Goal: Register for event/course

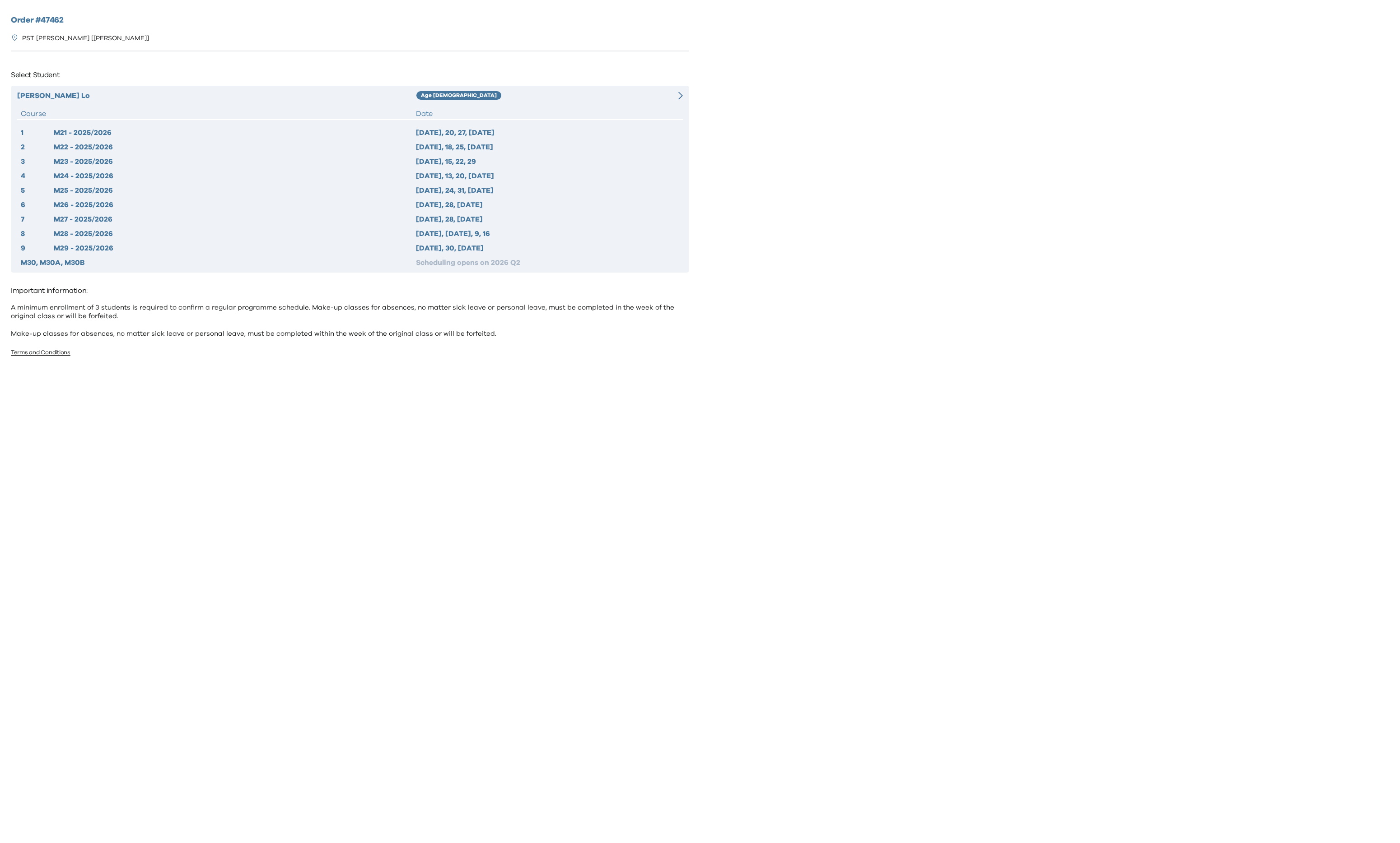
click at [635, 108] on div "Date" at bounding box center [547, 113] width 263 height 11
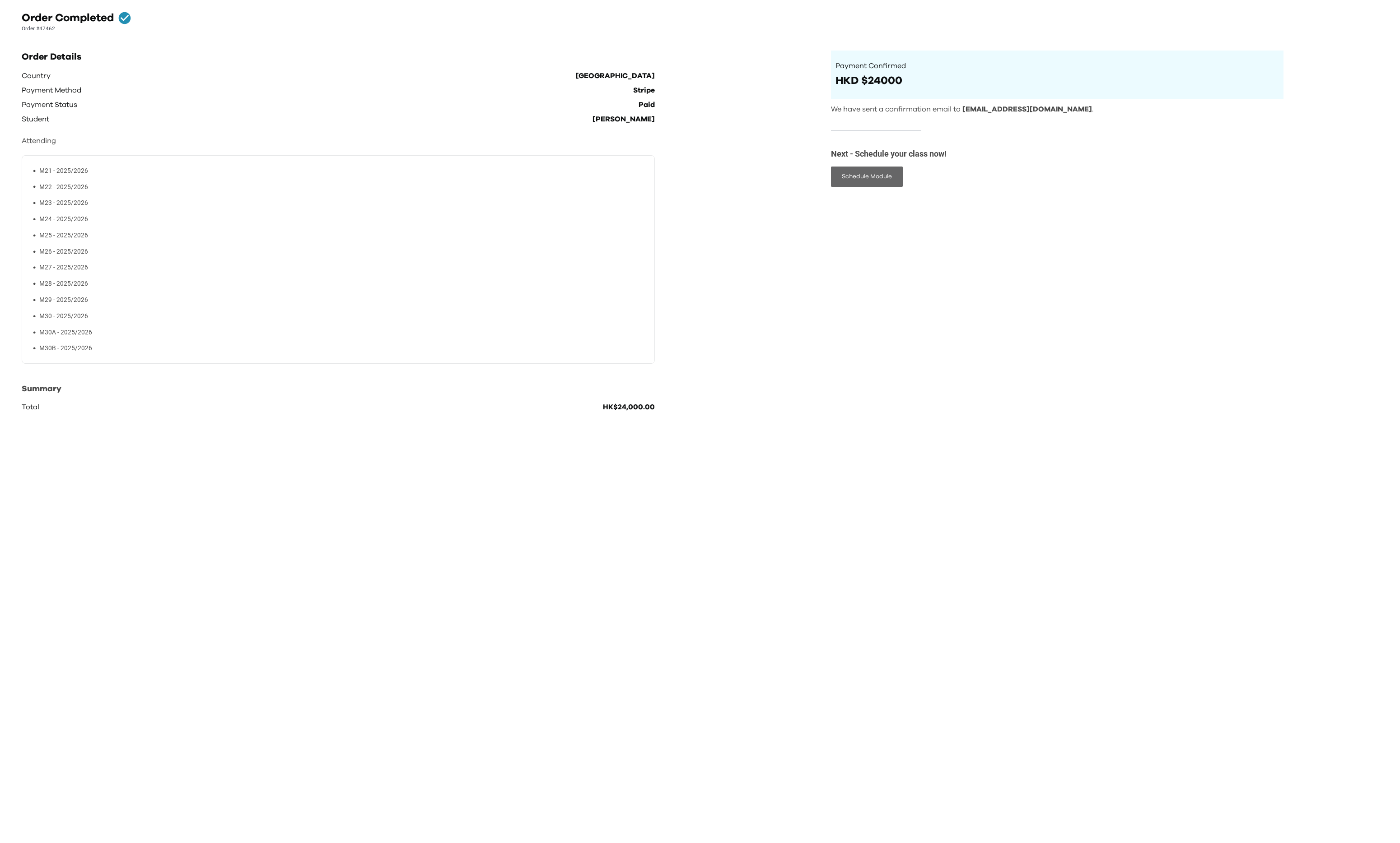
click at [871, 180] on button "Schedule Module" at bounding box center [867, 176] width 72 height 21
